Goal: Information Seeking & Learning: Check status

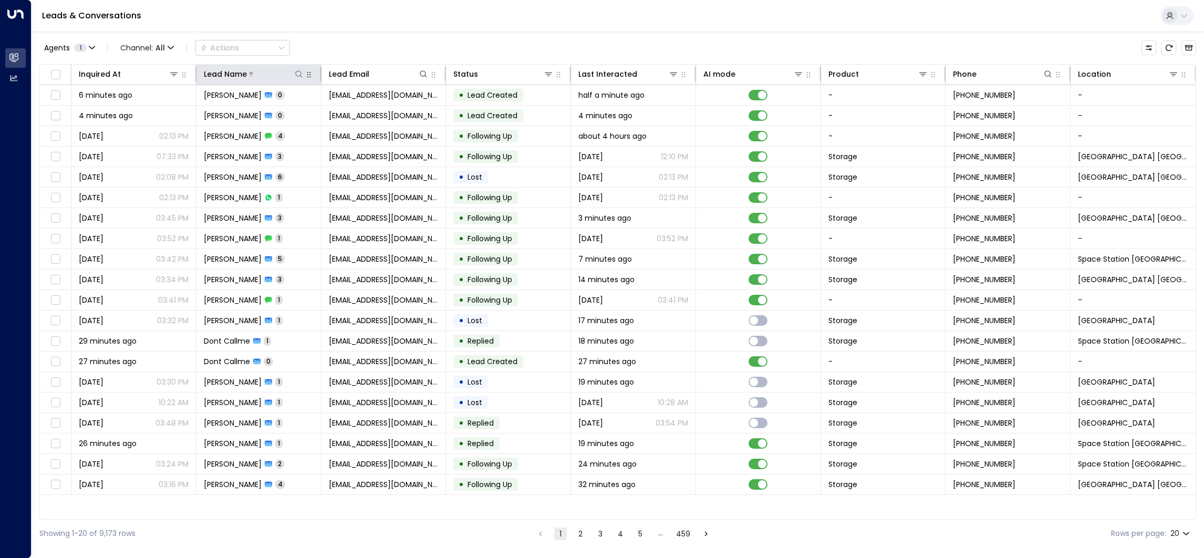
click at [295, 75] on icon at bounding box center [299, 74] width 8 height 8
type input "*******"
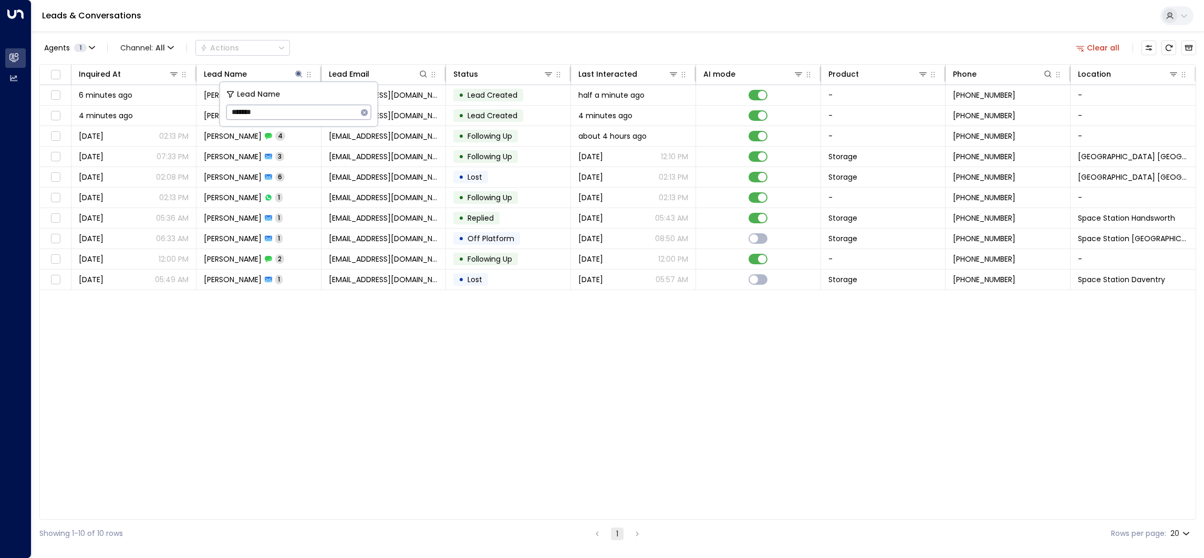
click at [489, 12] on div "Leads & Conversations" at bounding box center [618, 16] width 1172 height 32
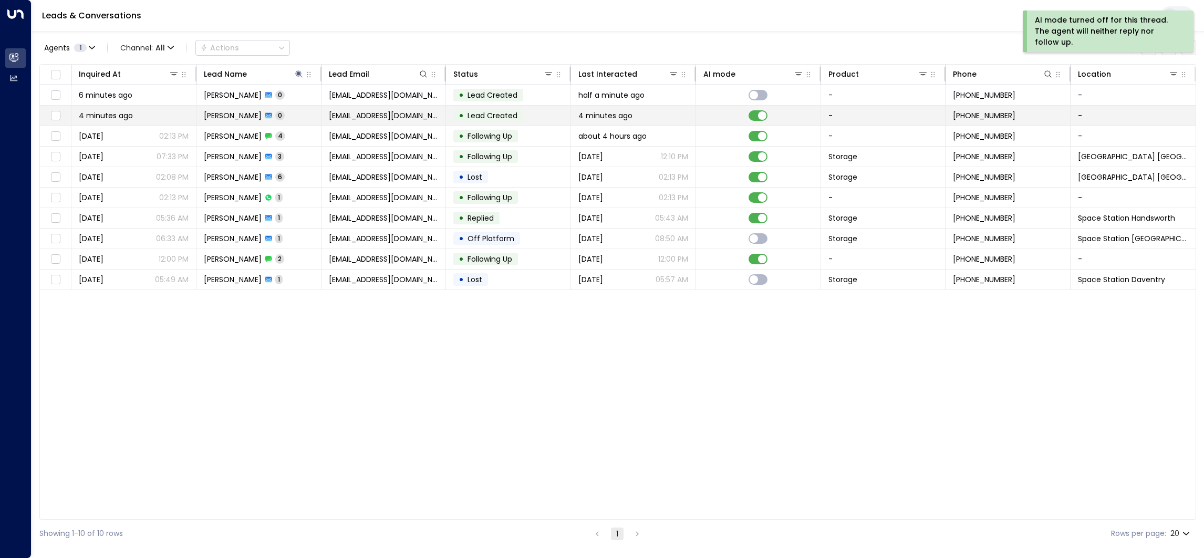
click at [755, 122] on td at bounding box center [758, 116] width 125 height 20
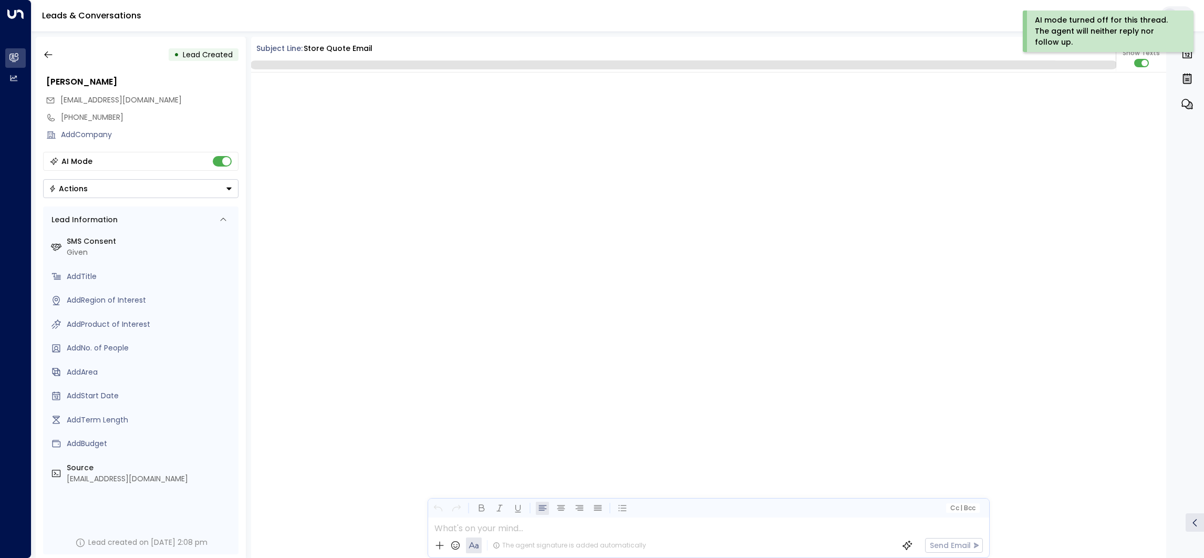
scroll to position [1443, 0]
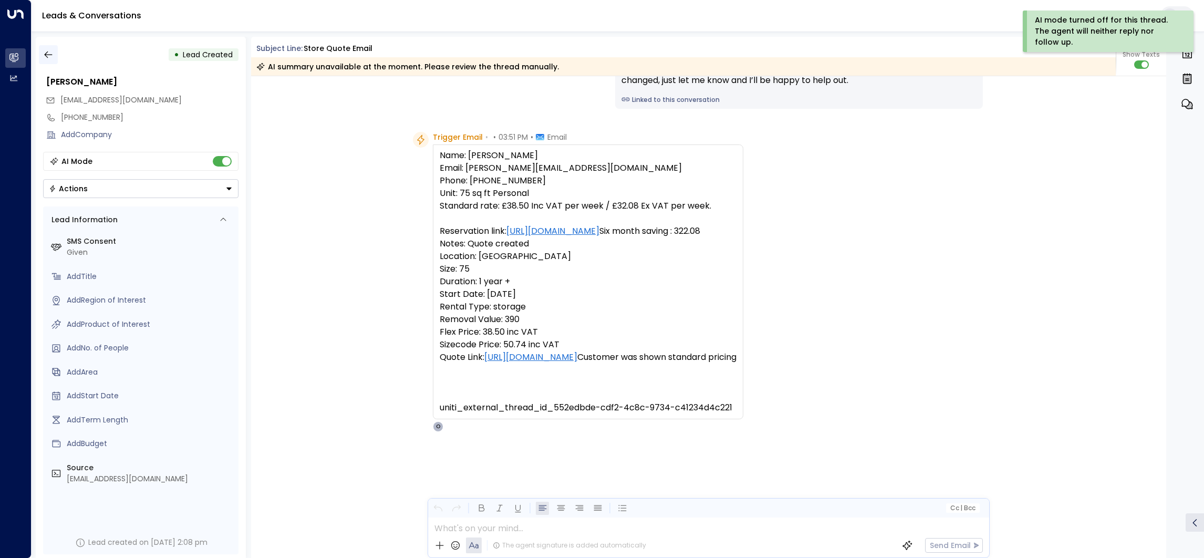
click at [53, 61] on button "button" at bounding box center [48, 54] width 19 height 19
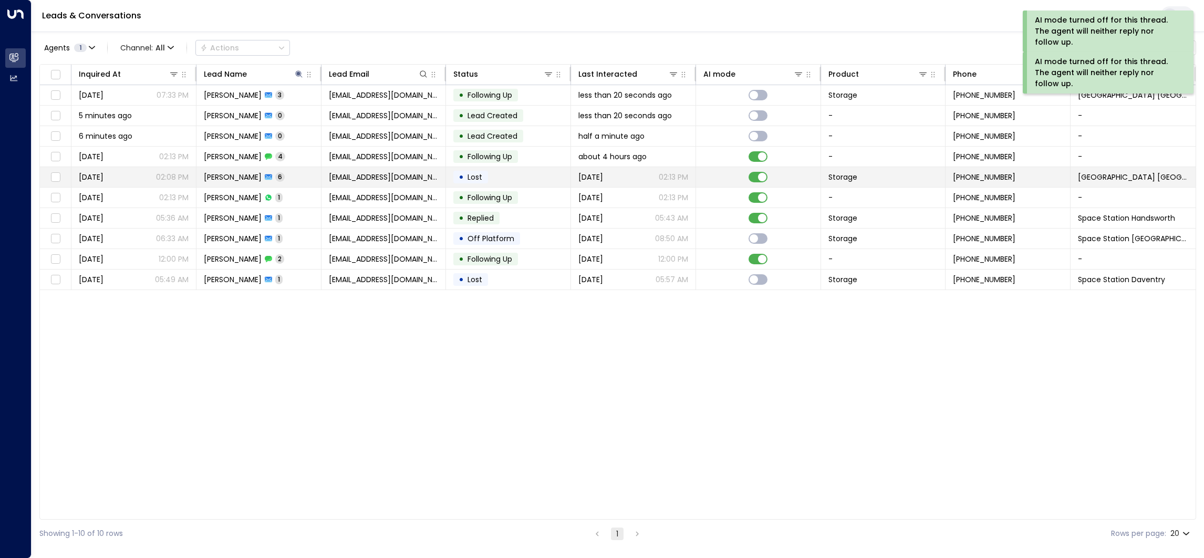
click at [676, 182] on p "02:13 PM" at bounding box center [673, 177] width 29 height 11
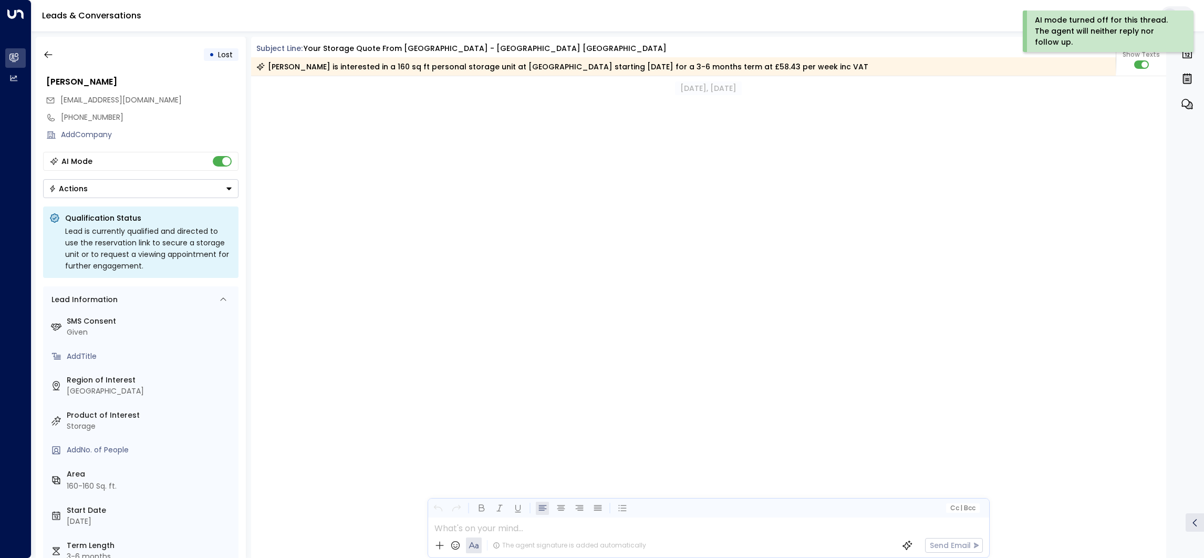
scroll to position [1230, 0]
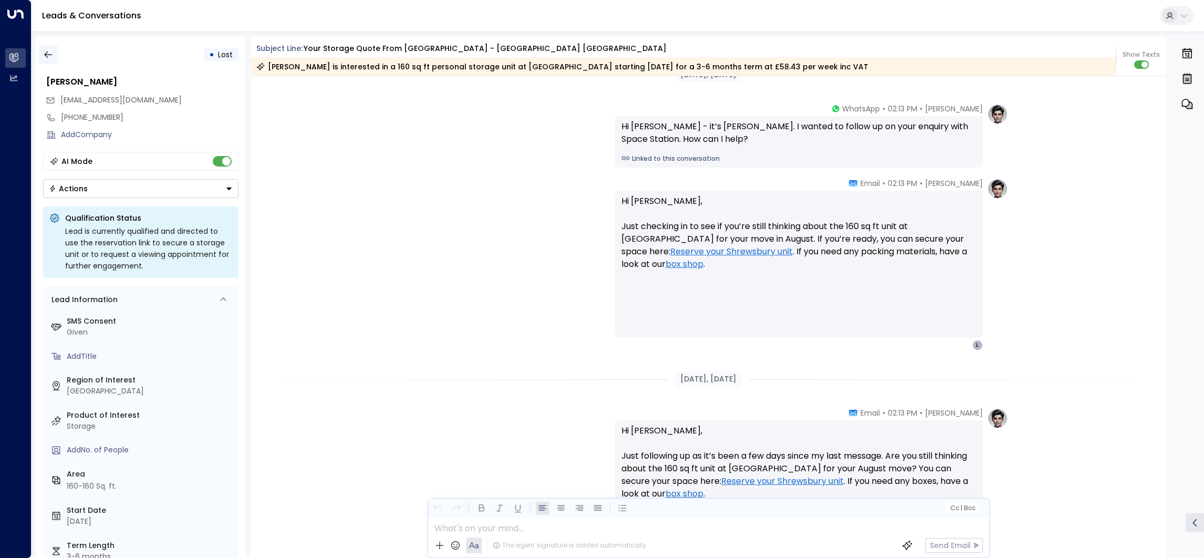
click at [45, 57] on icon "button" at bounding box center [48, 54] width 11 height 11
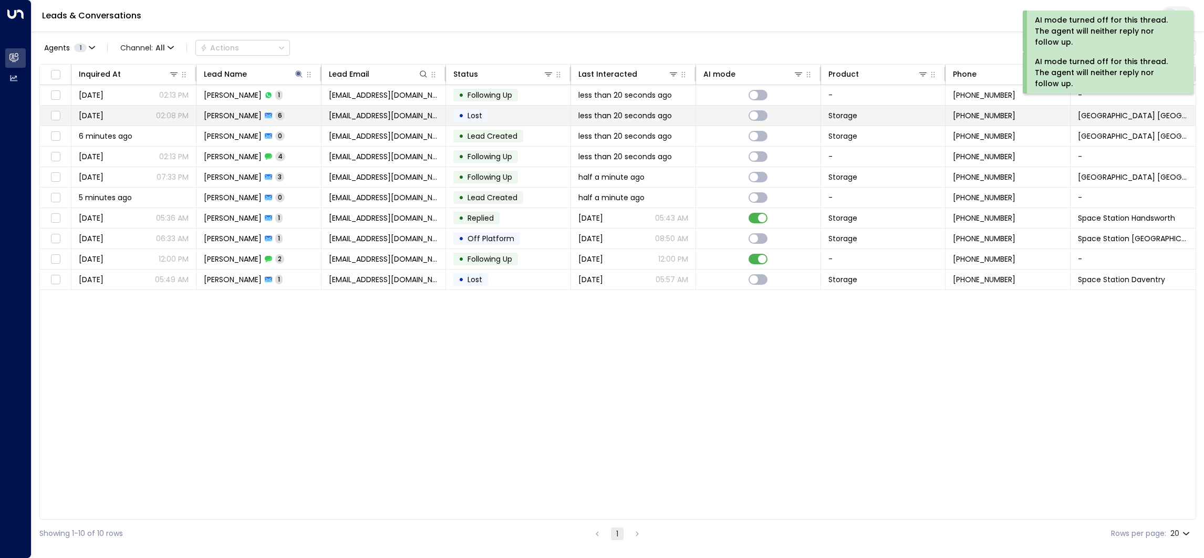
click at [680, 122] on td "less than 20 seconds ago" at bounding box center [633, 116] width 125 height 20
